Goal: Information Seeking & Learning: Learn about a topic

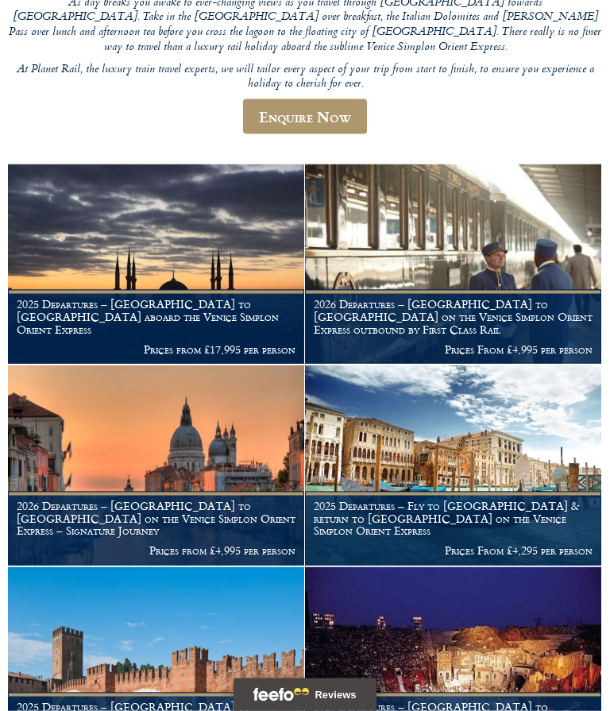
scroll to position [452, 0]
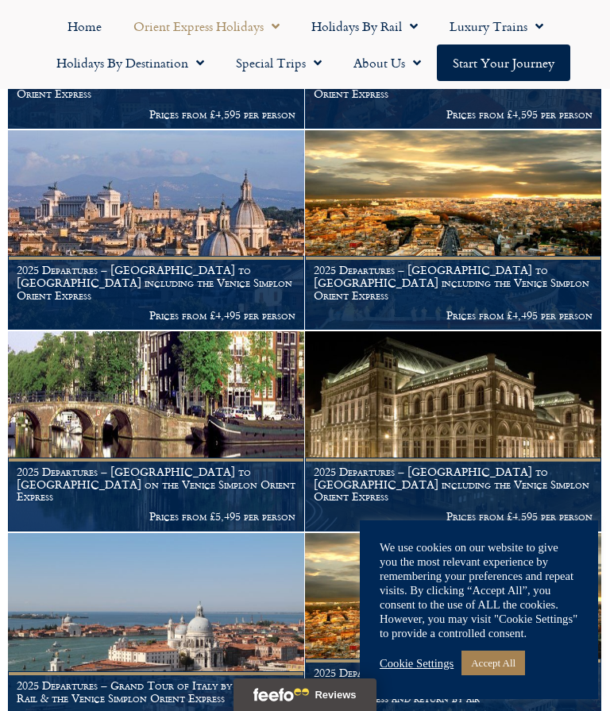
click at [499, 675] on link "Accept All" at bounding box center [493, 662] width 64 height 25
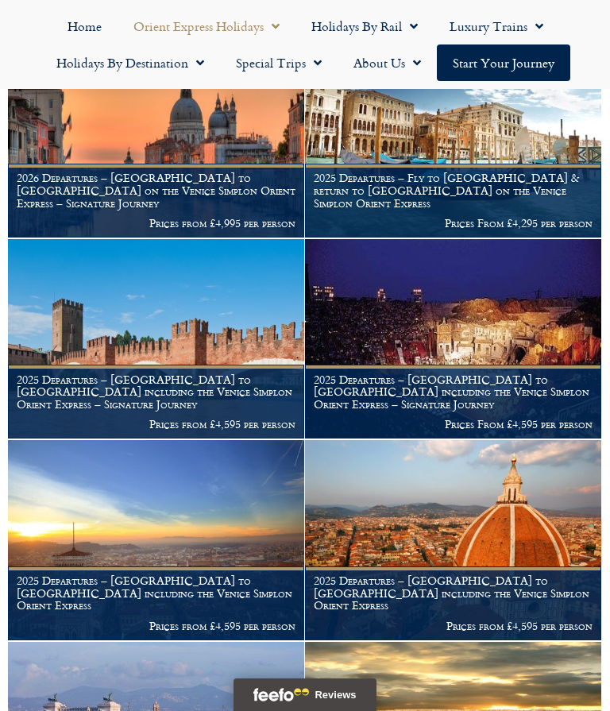
scroll to position [793, 0]
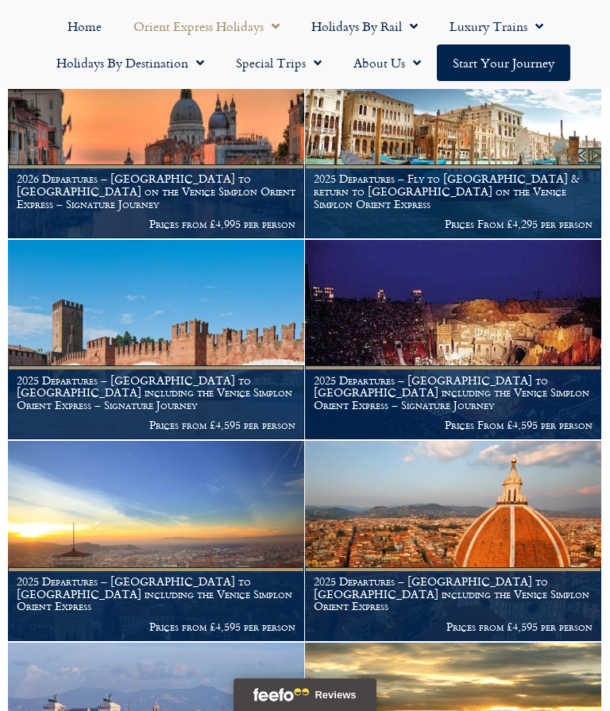
click at [210, 67] on link "Holidays by Destination" at bounding box center [129, 62] width 179 height 37
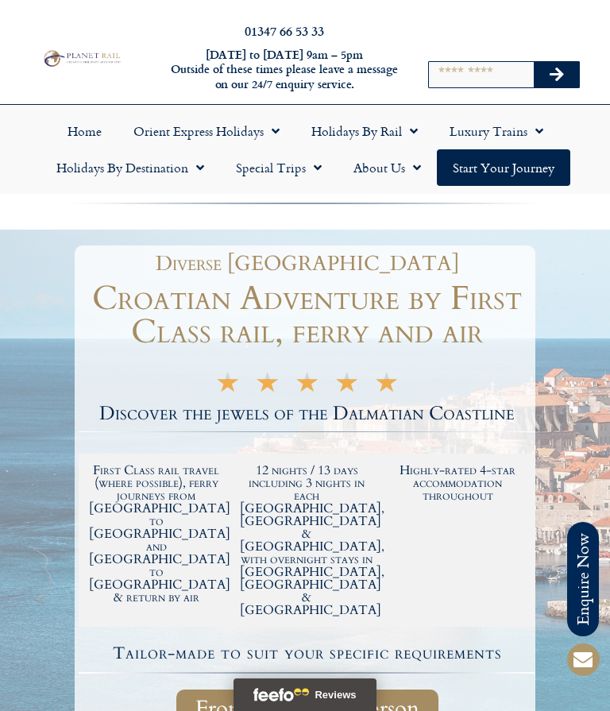
click at [199, 172] on span "Menu" at bounding box center [196, 167] width 16 height 29
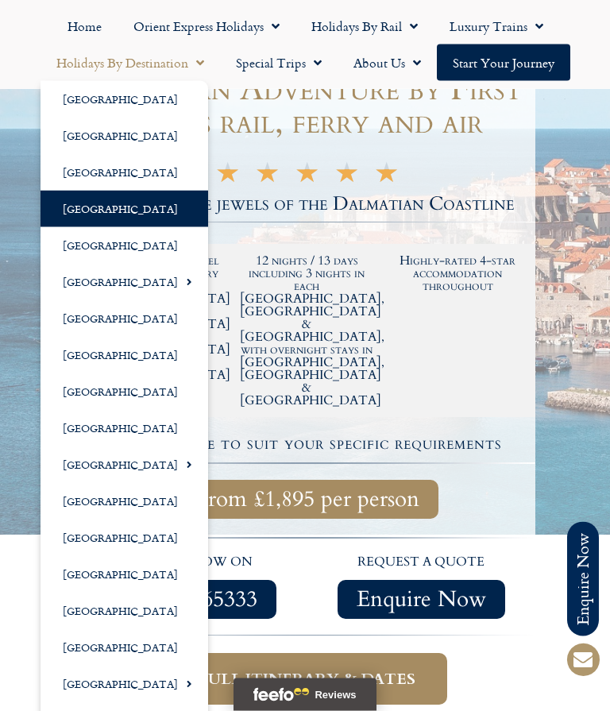
scroll to position [210, 0]
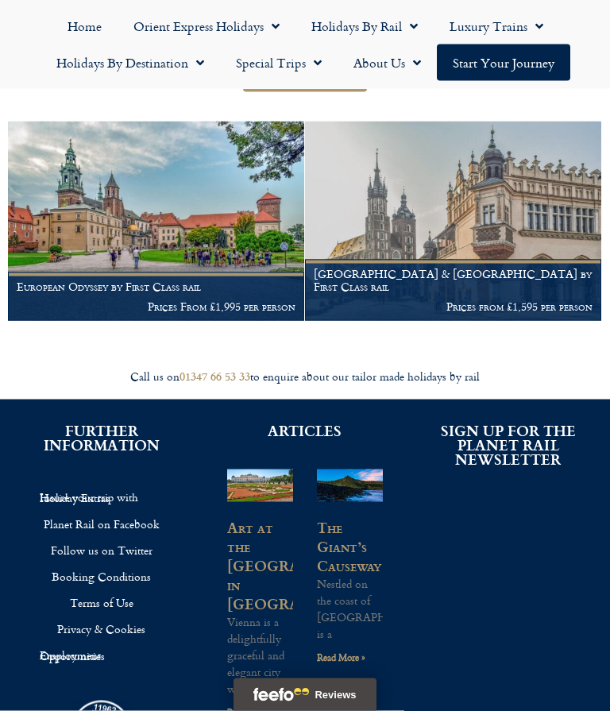
scroll to position [279, 0]
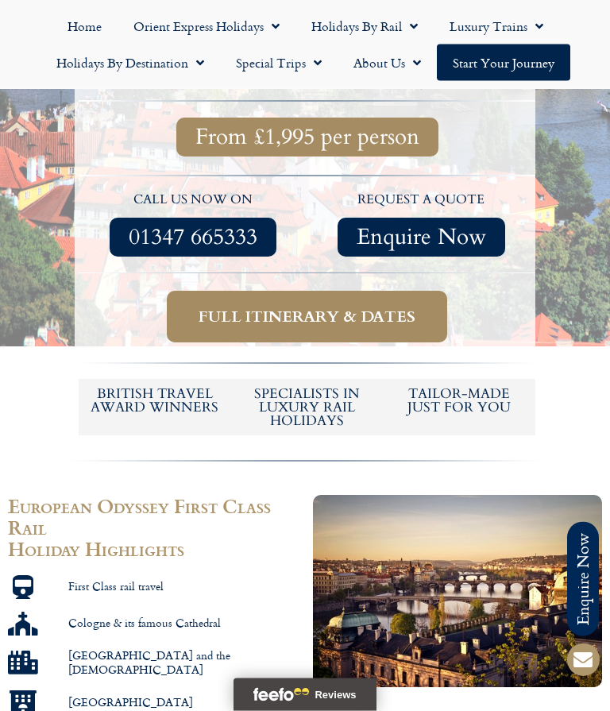
scroll to position [498, 0]
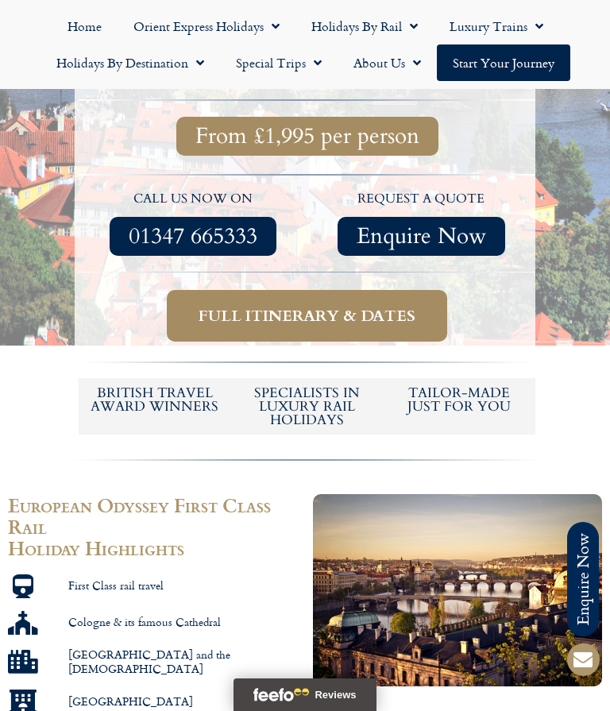
click at [307, 306] on span "Full itinerary & dates" at bounding box center [307, 316] width 217 height 20
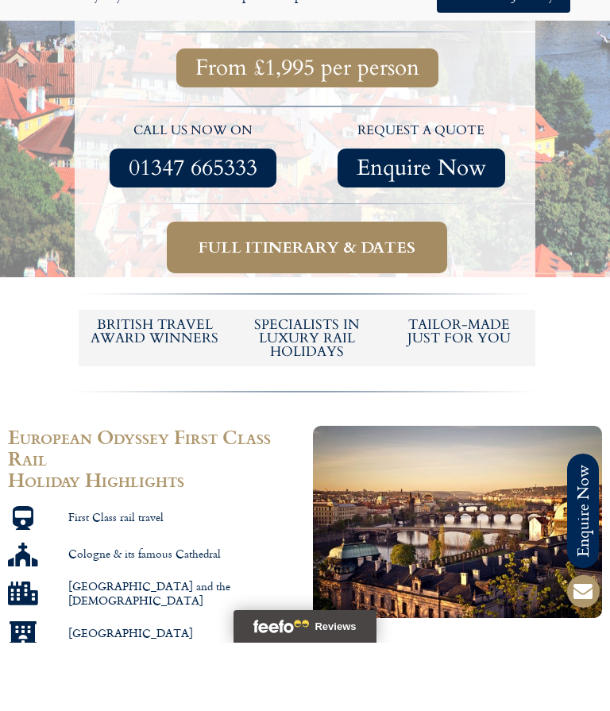
scroll to position [569, 0]
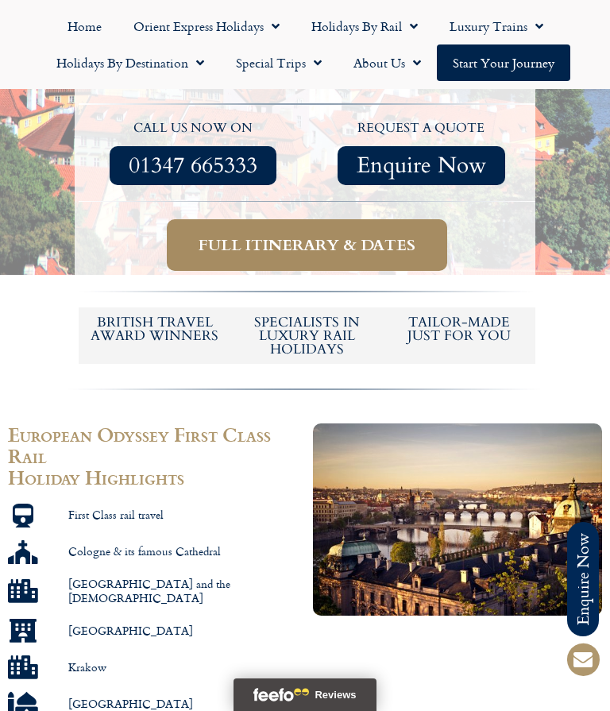
click at [291, 235] on span "Full itinerary & dates" at bounding box center [307, 245] width 217 height 20
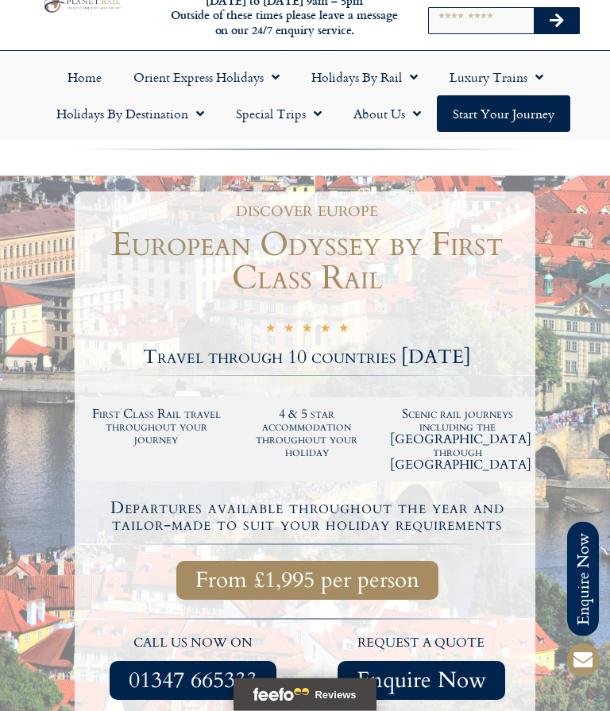
scroll to position [0, 0]
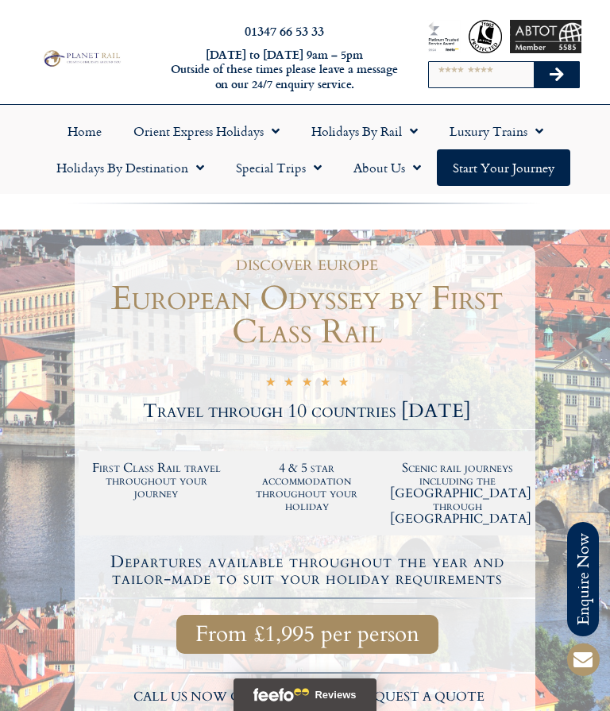
click at [314, 172] on span "Menu" at bounding box center [314, 167] width 16 height 29
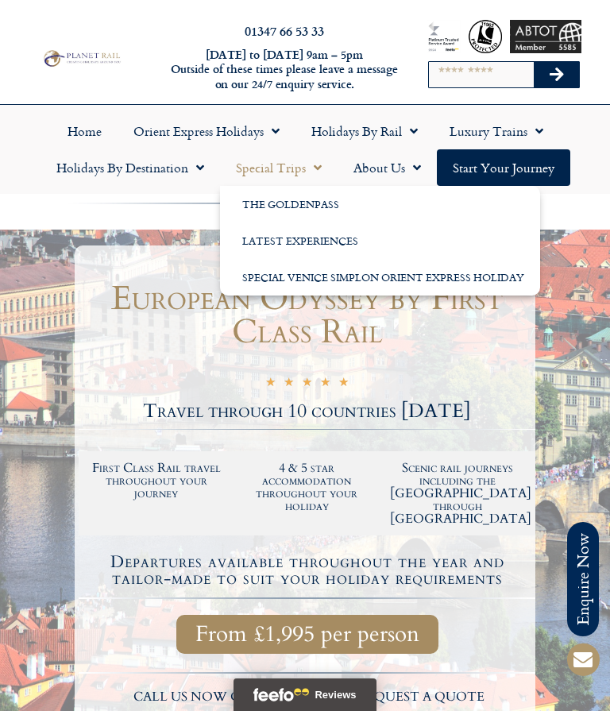
click at [300, 241] on link "Latest Experiences" at bounding box center [380, 240] width 320 height 37
